Goal: Task Accomplishment & Management: Use online tool/utility

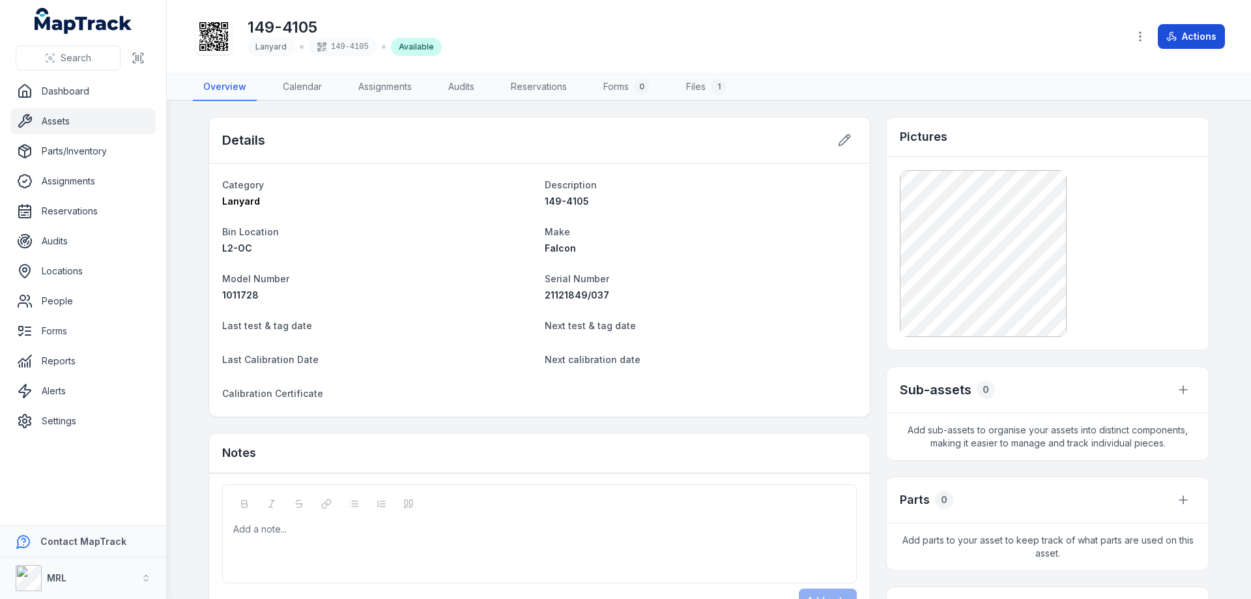
click at [1201, 27] on button "Actions" at bounding box center [1191, 36] width 67 height 25
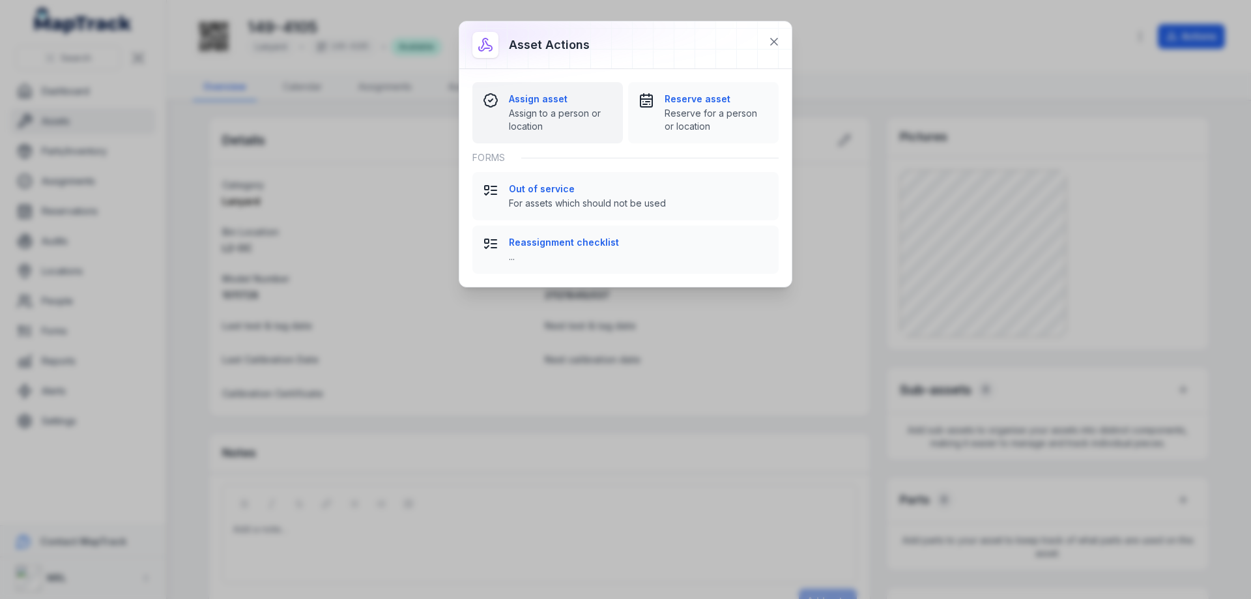
click at [553, 101] on strong "Assign asset" at bounding box center [561, 99] width 104 height 13
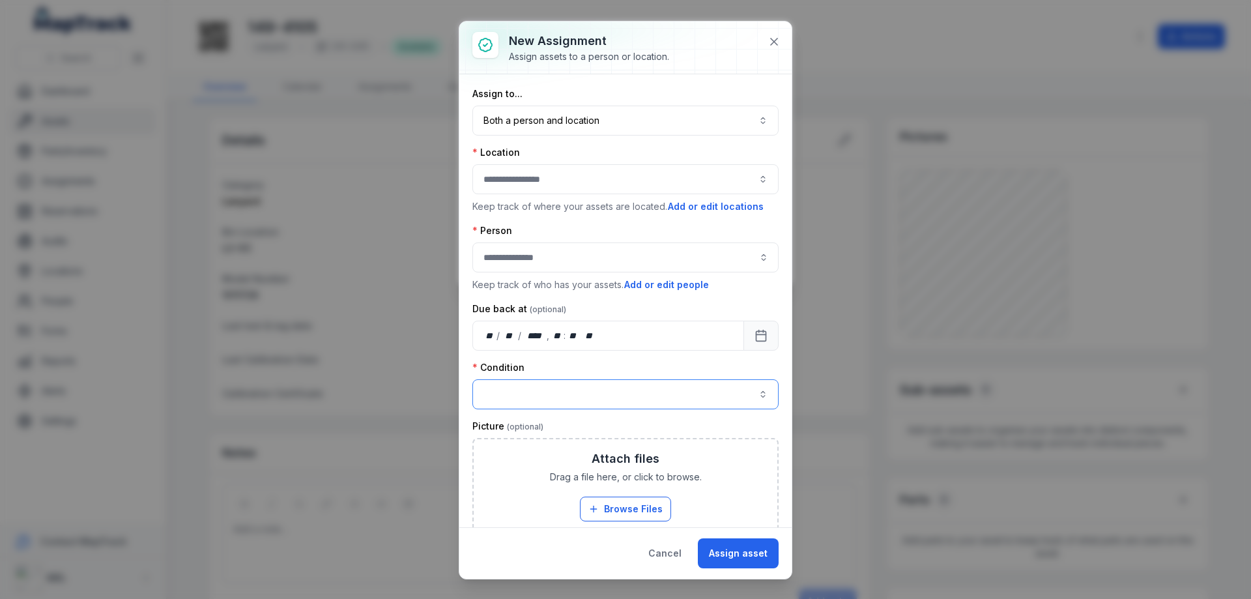
click at [525, 393] on button "button" at bounding box center [626, 394] width 306 height 30
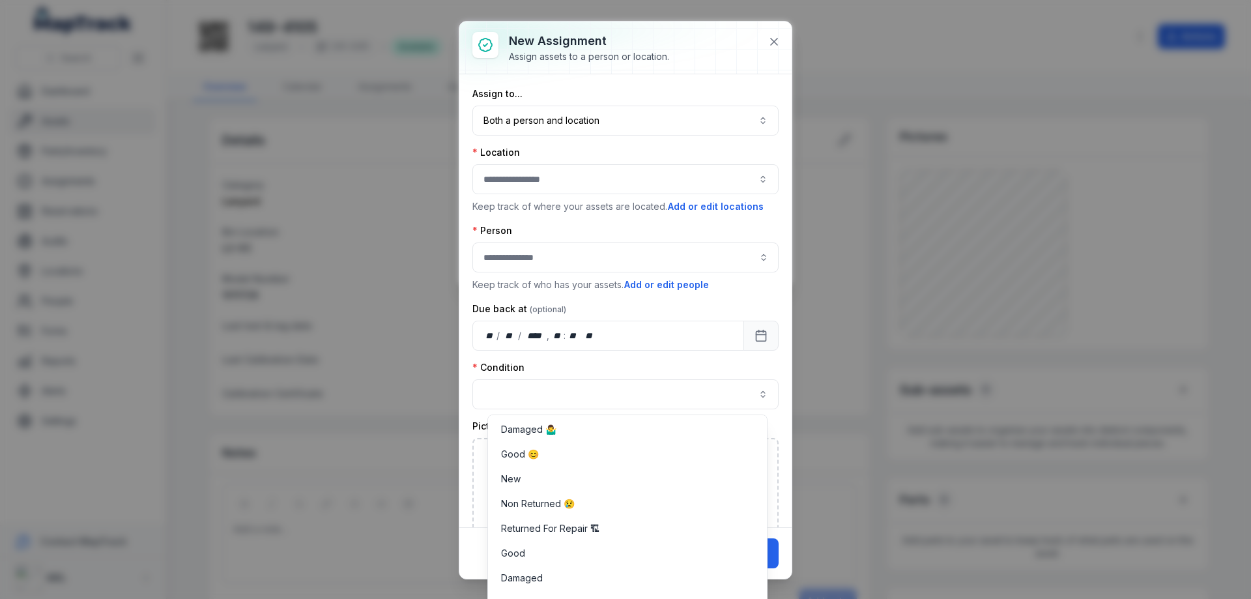
click at [608, 367] on div "Condition" at bounding box center [626, 385] width 306 height 48
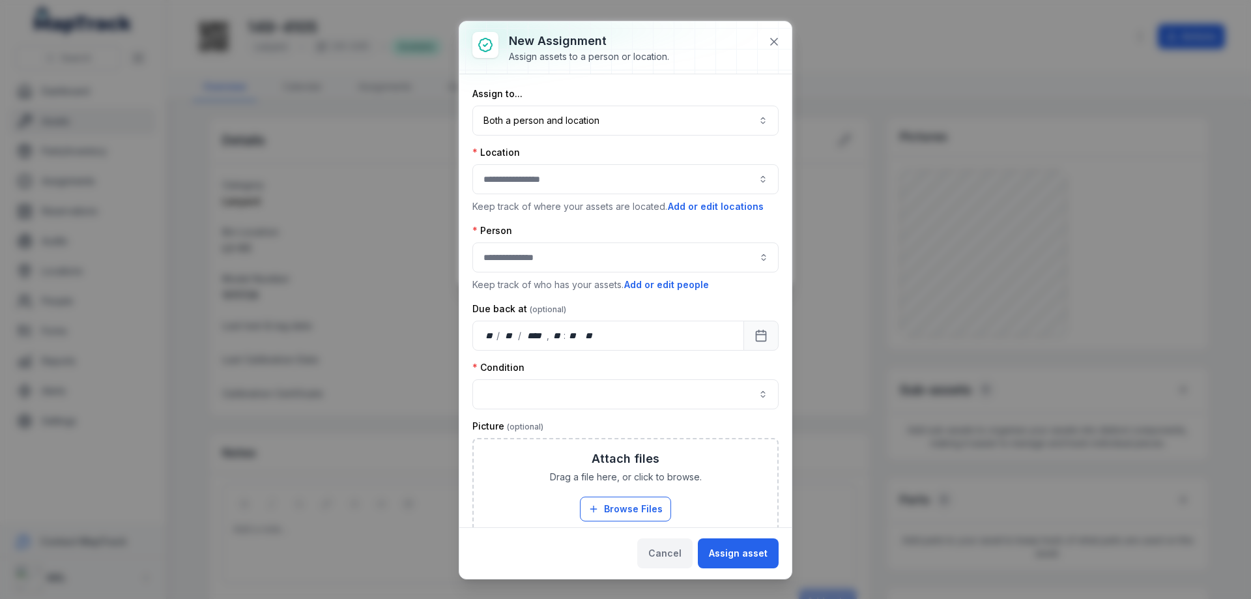
click at [663, 552] on button "Cancel" at bounding box center [664, 553] width 55 height 30
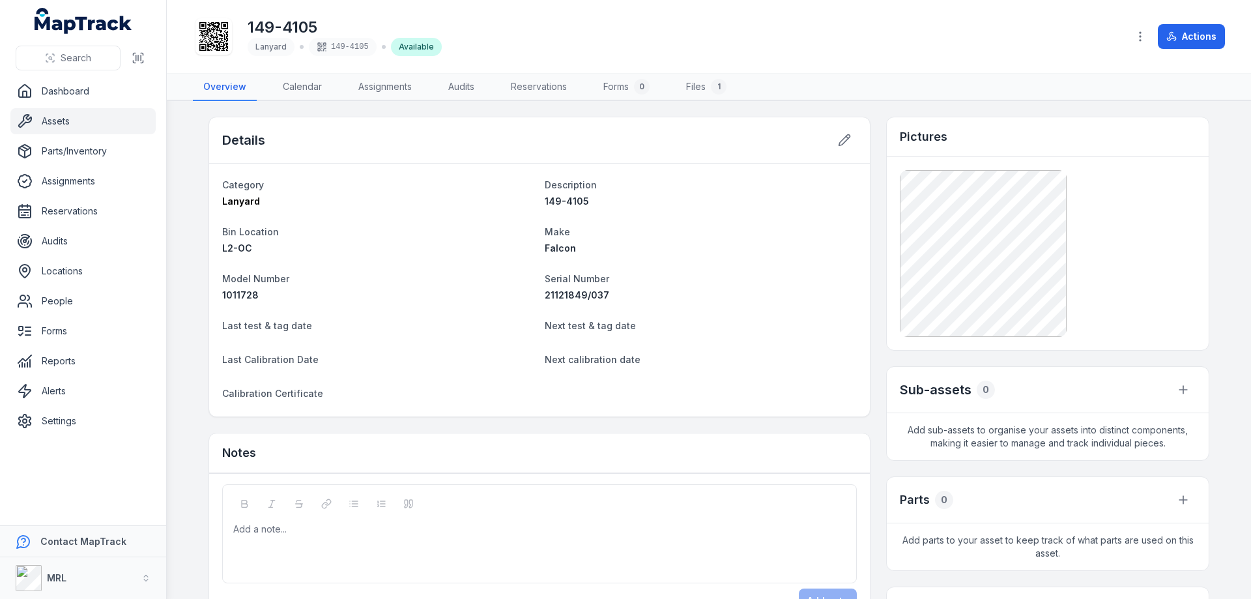
click at [1105, 31] on div "149-4105 Lanyard 149-4105 Available" at bounding box center [655, 37] width 925 height 42
click at [795, 53] on div "149-4105 Lanyard 149-4105 Available" at bounding box center [655, 37] width 925 height 42
click at [1191, 32] on button "Actions" at bounding box center [1191, 36] width 67 height 25
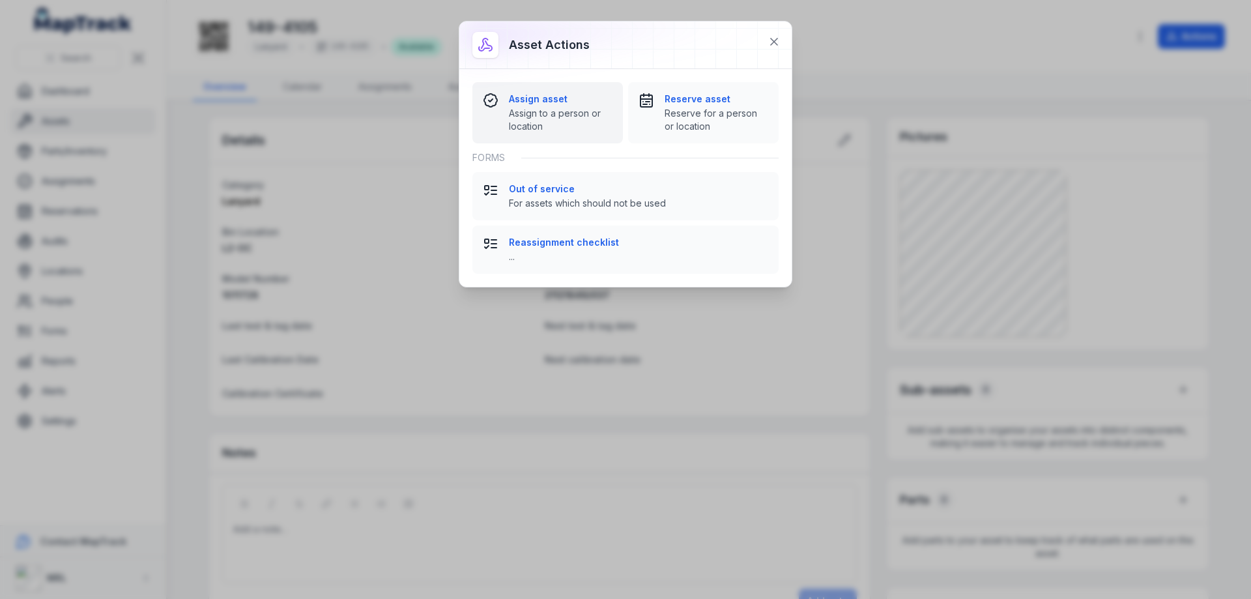
click at [549, 99] on strong "Assign asset" at bounding box center [561, 99] width 104 height 13
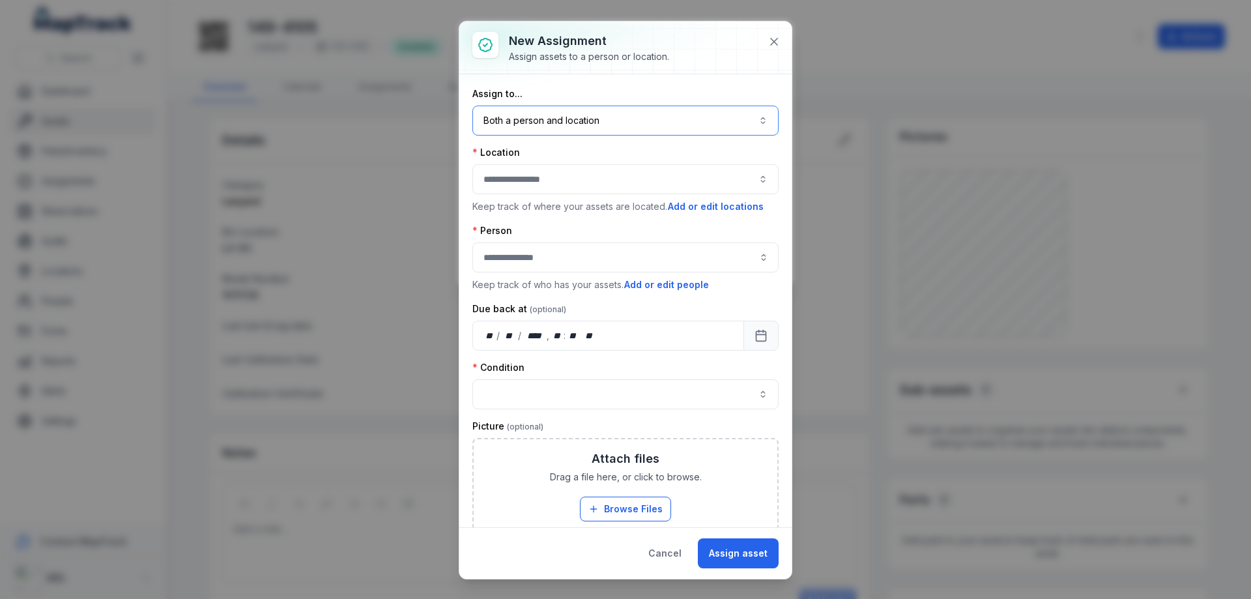
click at [570, 121] on button "Both a person and location ****" at bounding box center [626, 121] width 306 height 30
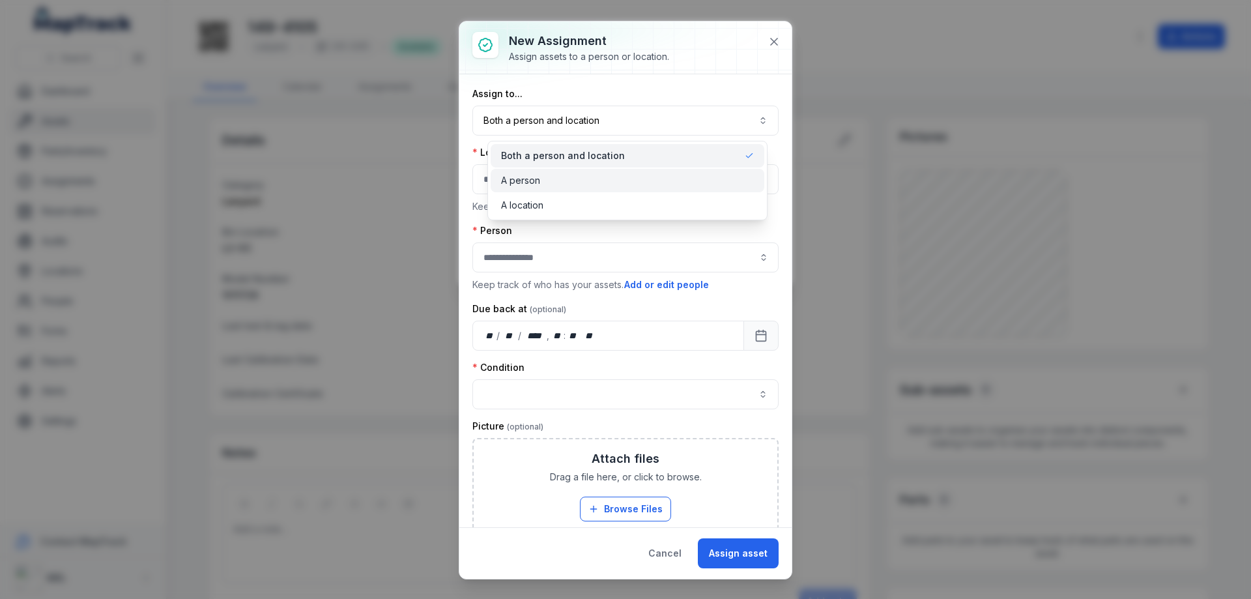
click at [544, 176] on div "A person" at bounding box center [627, 180] width 253 height 13
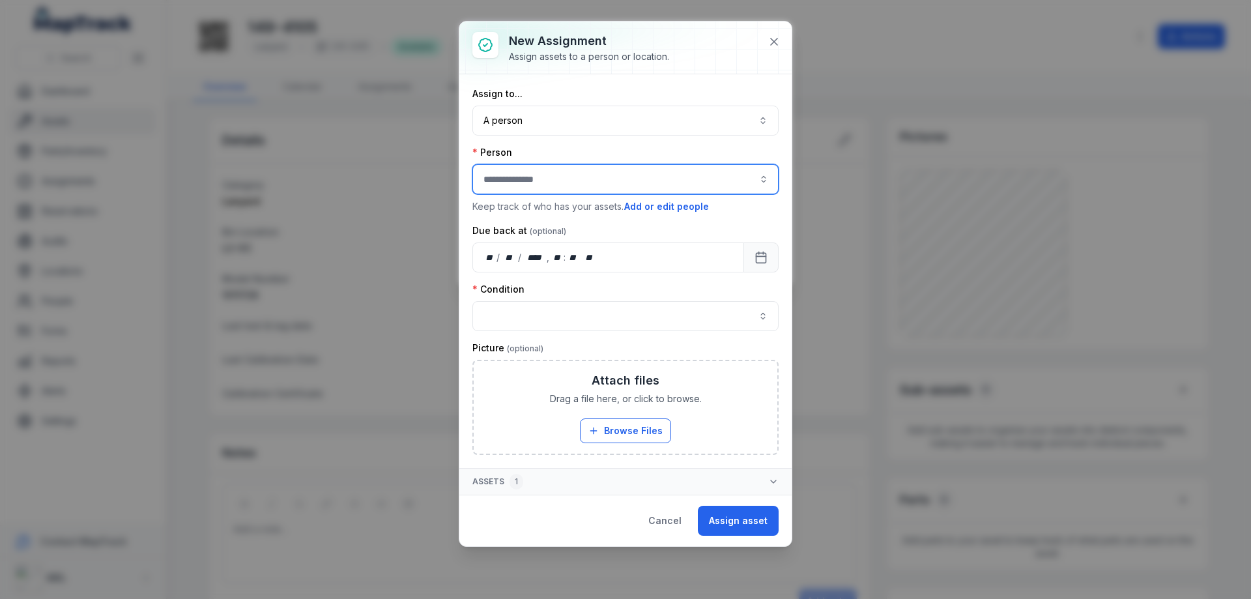
click at [545, 178] on input "assignment-add:person-label" at bounding box center [626, 179] width 306 height 30
type input "**********"
click at [557, 319] on div "Assign to... A person ****** Person Keep track of who has your assets. Add or e…" at bounding box center [626, 271] width 306 height 368
click at [546, 311] on button "button" at bounding box center [626, 316] width 306 height 30
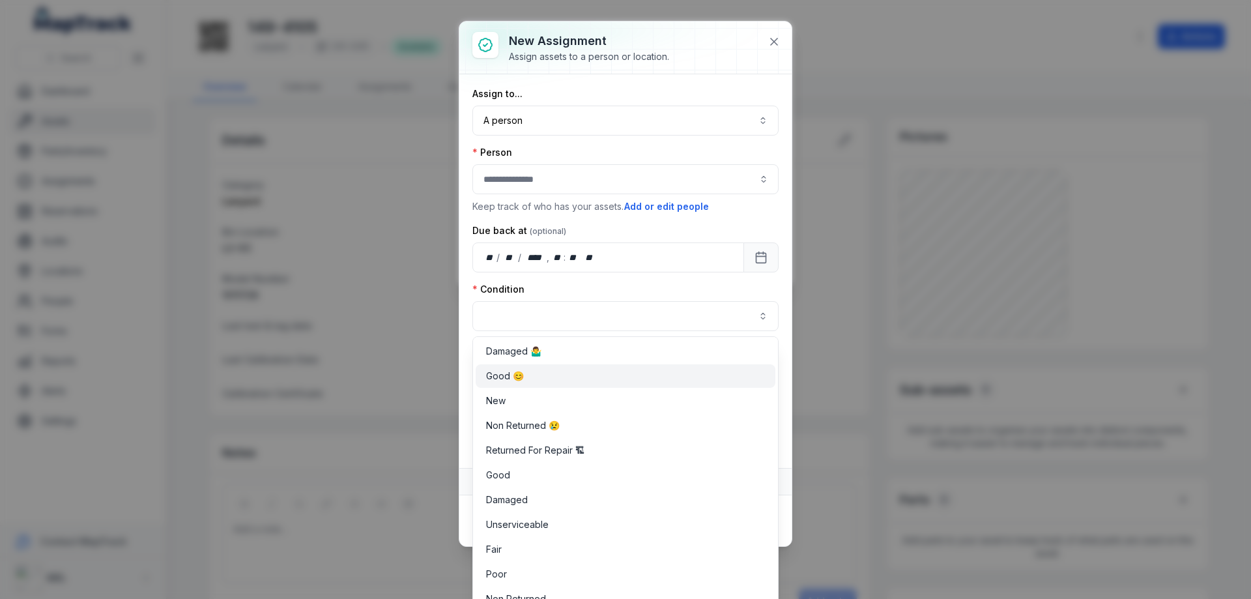
click at [531, 375] on div "Good 😊" at bounding box center [625, 376] width 279 height 13
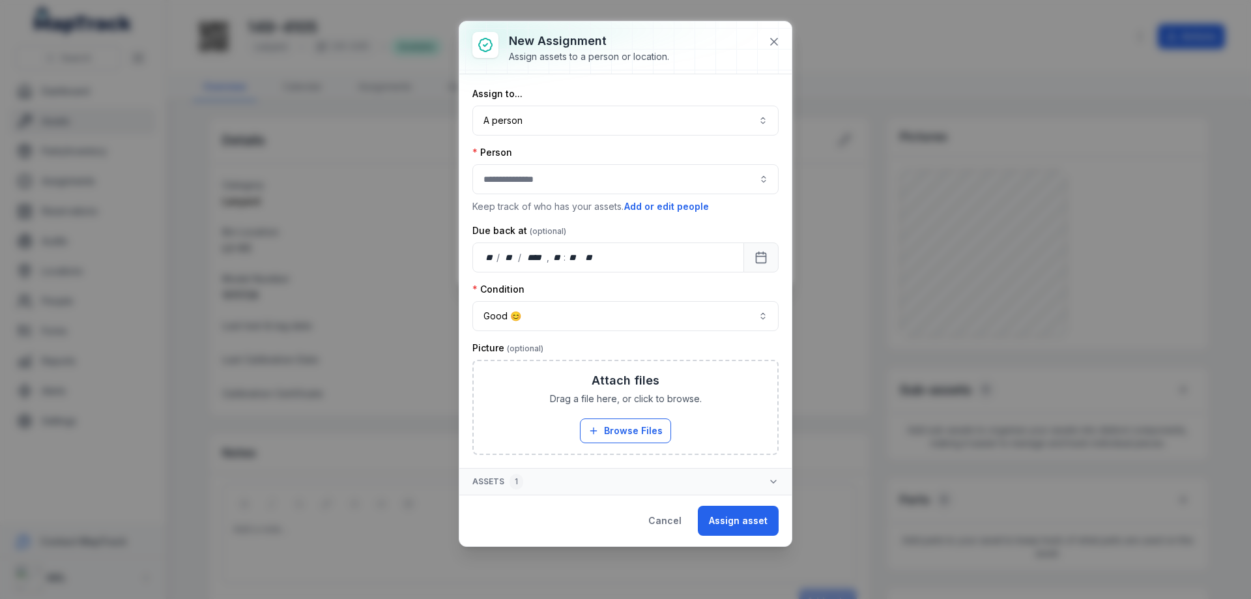
click at [752, 522] on button "Assign asset" at bounding box center [738, 521] width 81 height 30
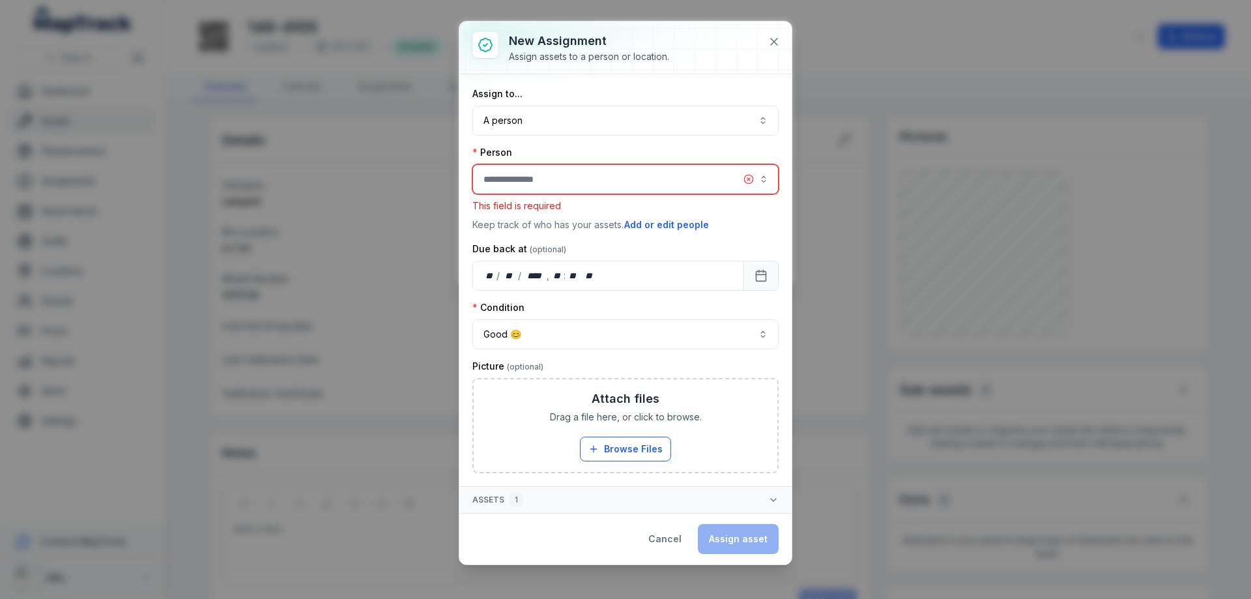
click at [561, 178] on input "assignment-add:person-label" at bounding box center [626, 179] width 306 height 30
click at [551, 219] on span "[PERSON_NAME]" at bounding box center [522, 214] width 73 height 13
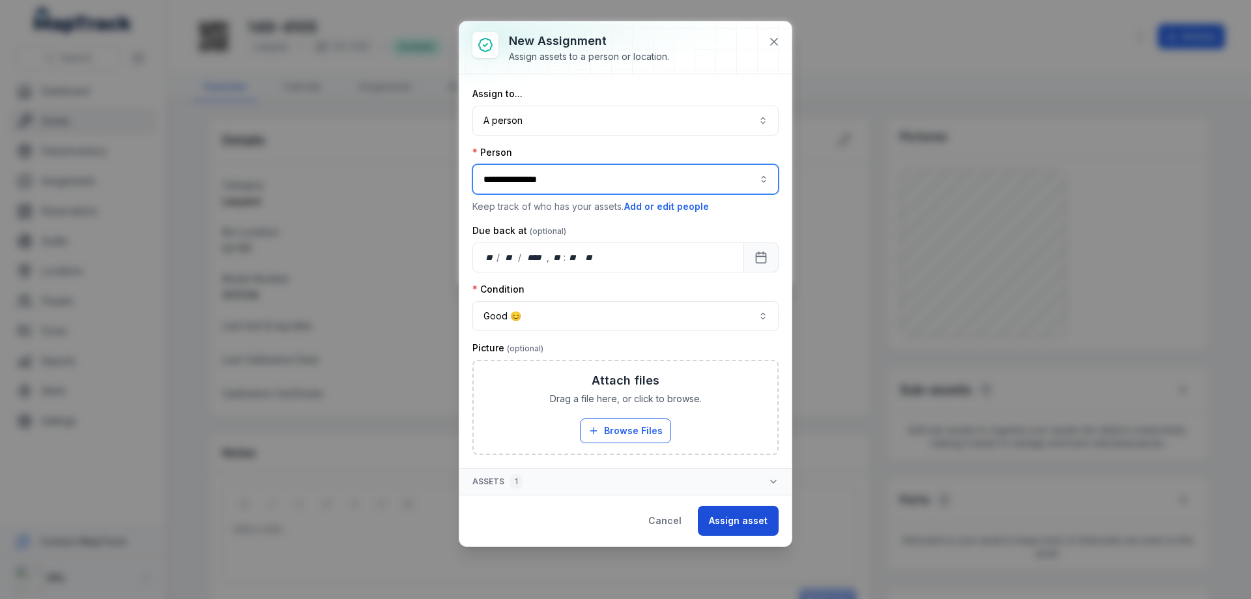
type input "**********"
click at [740, 524] on button "Assign asset" at bounding box center [738, 521] width 81 height 30
